Goal: Task Accomplishment & Management: Manage account settings

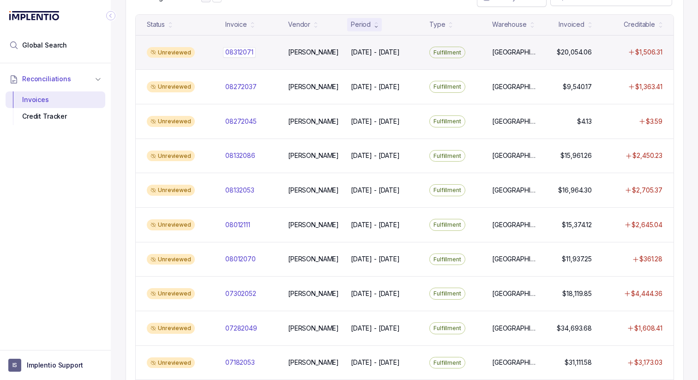
scroll to position [106, 0]
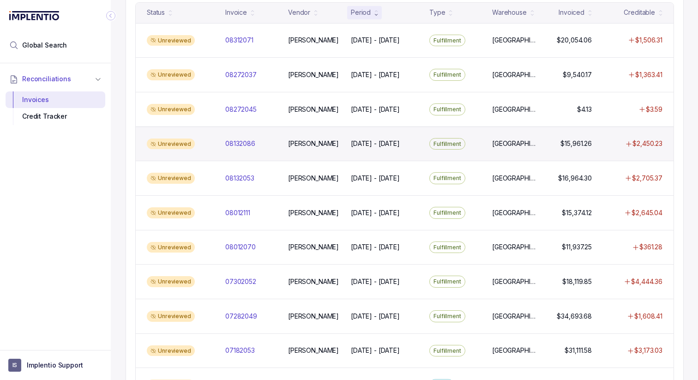
click at [263, 137] on div "Unreviewed 08132086 08132086 [PERSON_NAME] [DATE] - [DATE] [DATE] - [DATE] Fulf…" at bounding box center [405, 144] width 538 height 35
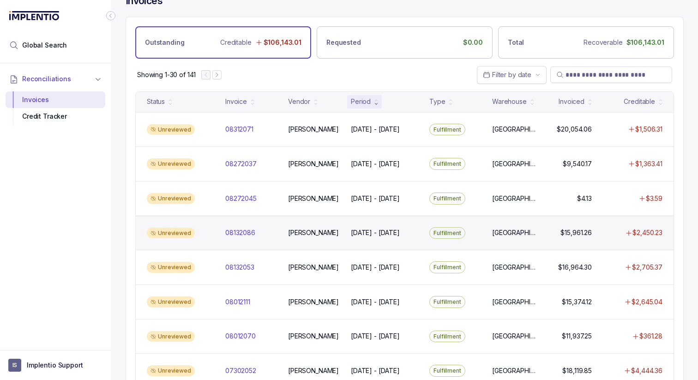
scroll to position [0, 0]
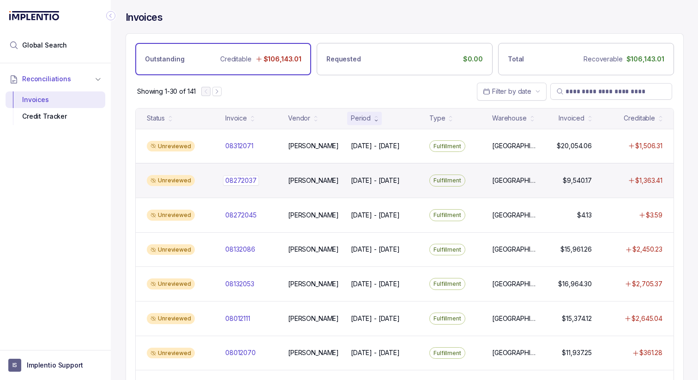
click at [232, 179] on p "08272037" at bounding box center [241, 180] width 36 height 10
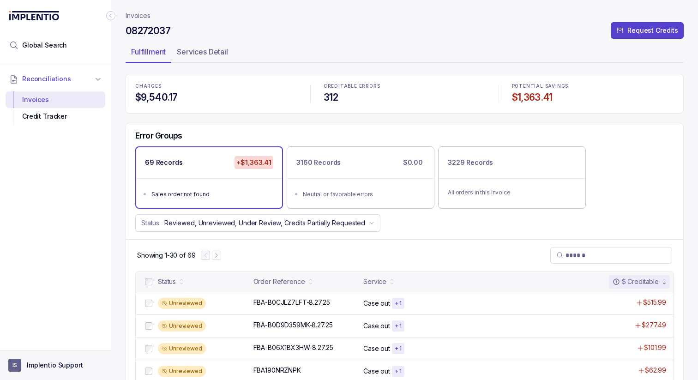
click at [35, 357] on aside "IS Implentio Support" at bounding box center [55, 365] width 111 height 30
click at [29, 367] on p "Implentio Support" at bounding box center [55, 365] width 56 height 9
click at [43, 342] on p "Logout" at bounding box center [61, 345] width 77 height 9
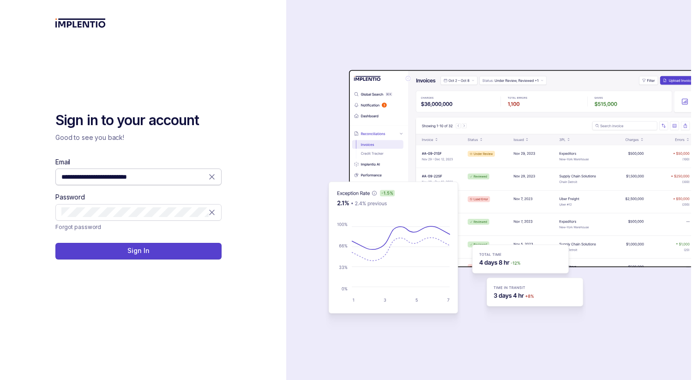
click at [213, 176] on icon at bounding box center [211, 176] width 9 height 9
click at [197, 177] on input "Email" at bounding box center [138, 176] width 154 height 9
type input "**********"
click at [190, 251] on button "Sign In" at bounding box center [138, 251] width 166 height 17
